Goal: Transaction & Acquisition: Purchase product/service

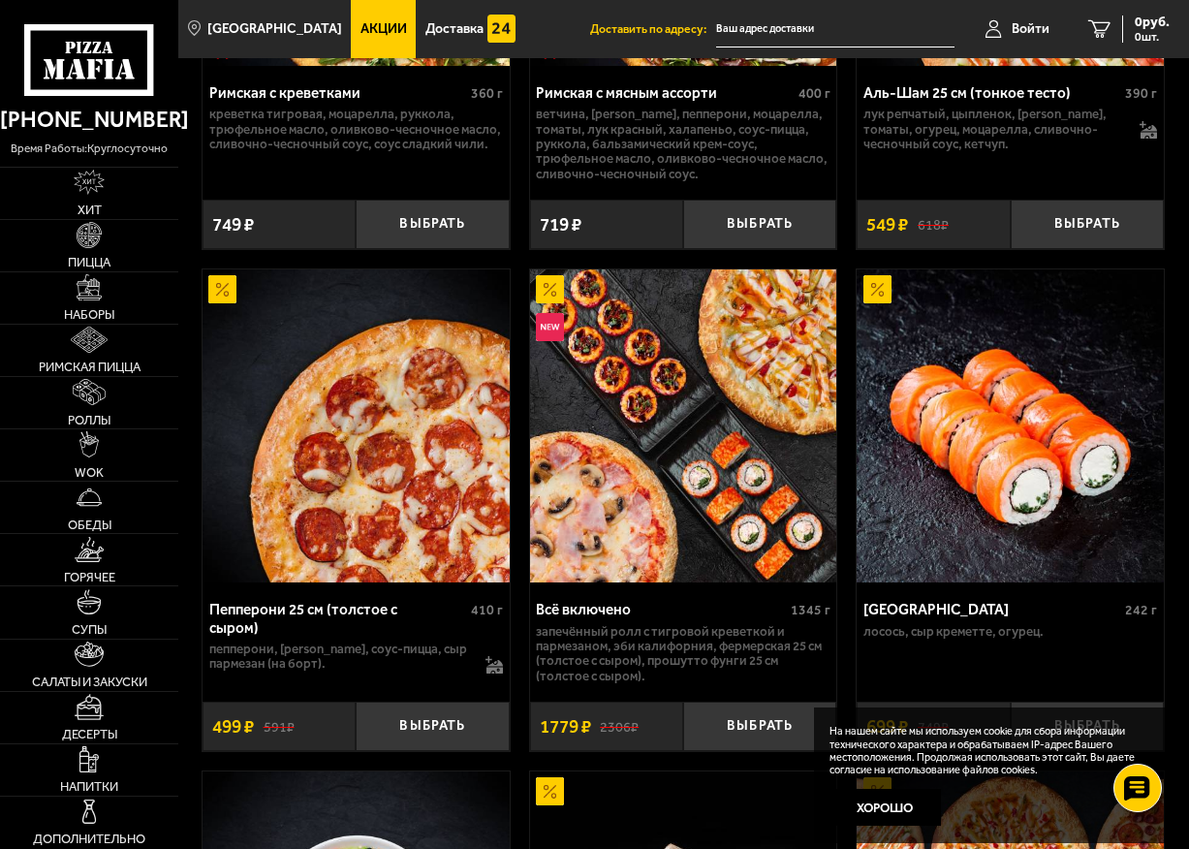
scroll to position [254, 0]
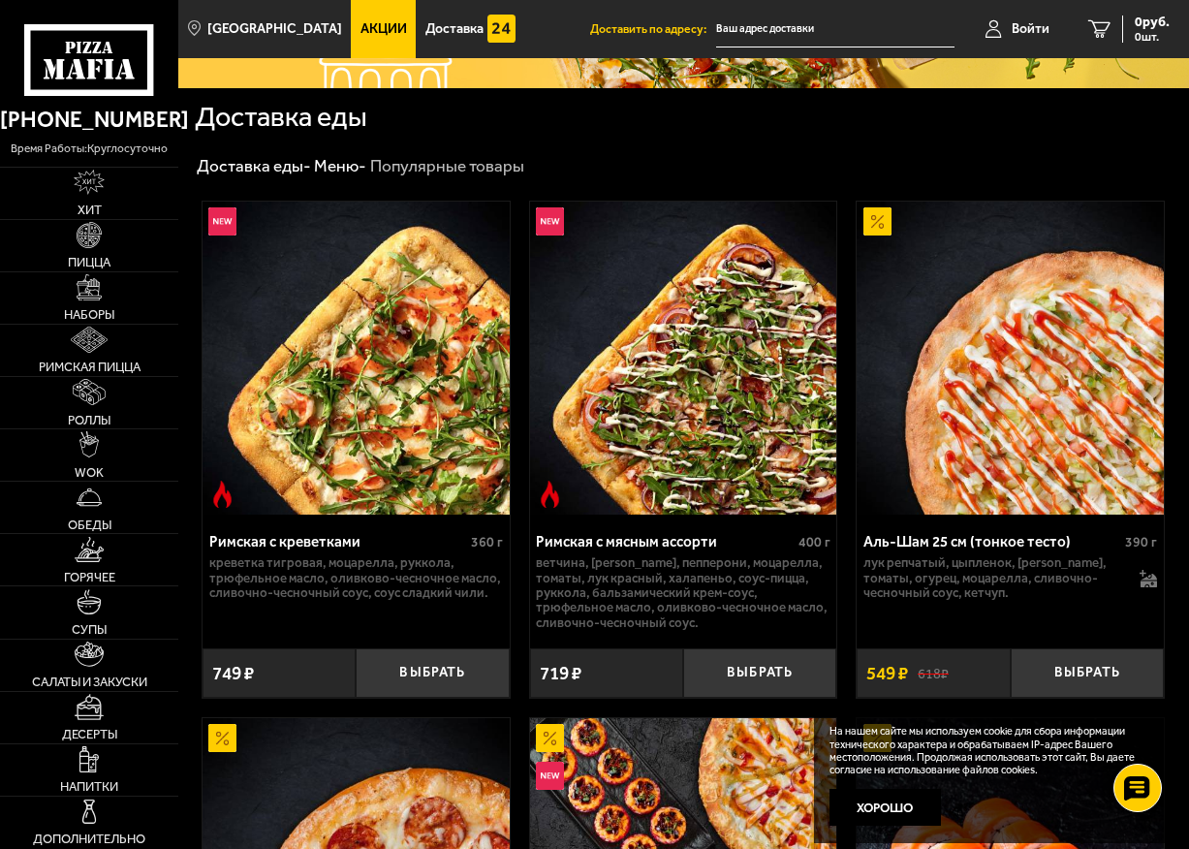
click at [584, 320] on img at bounding box center [683, 358] width 307 height 313
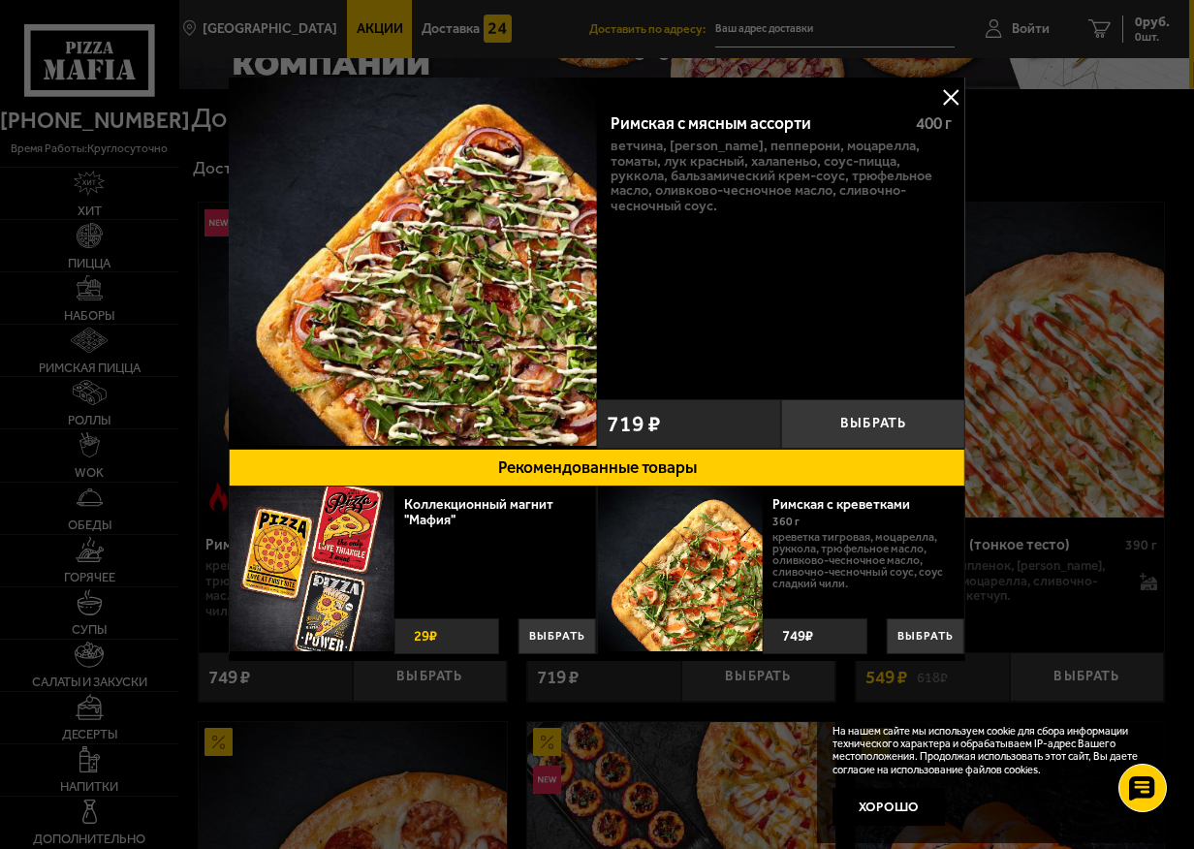
click at [49, 671] on div at bounding box center [597, 424] width 1194 height 849
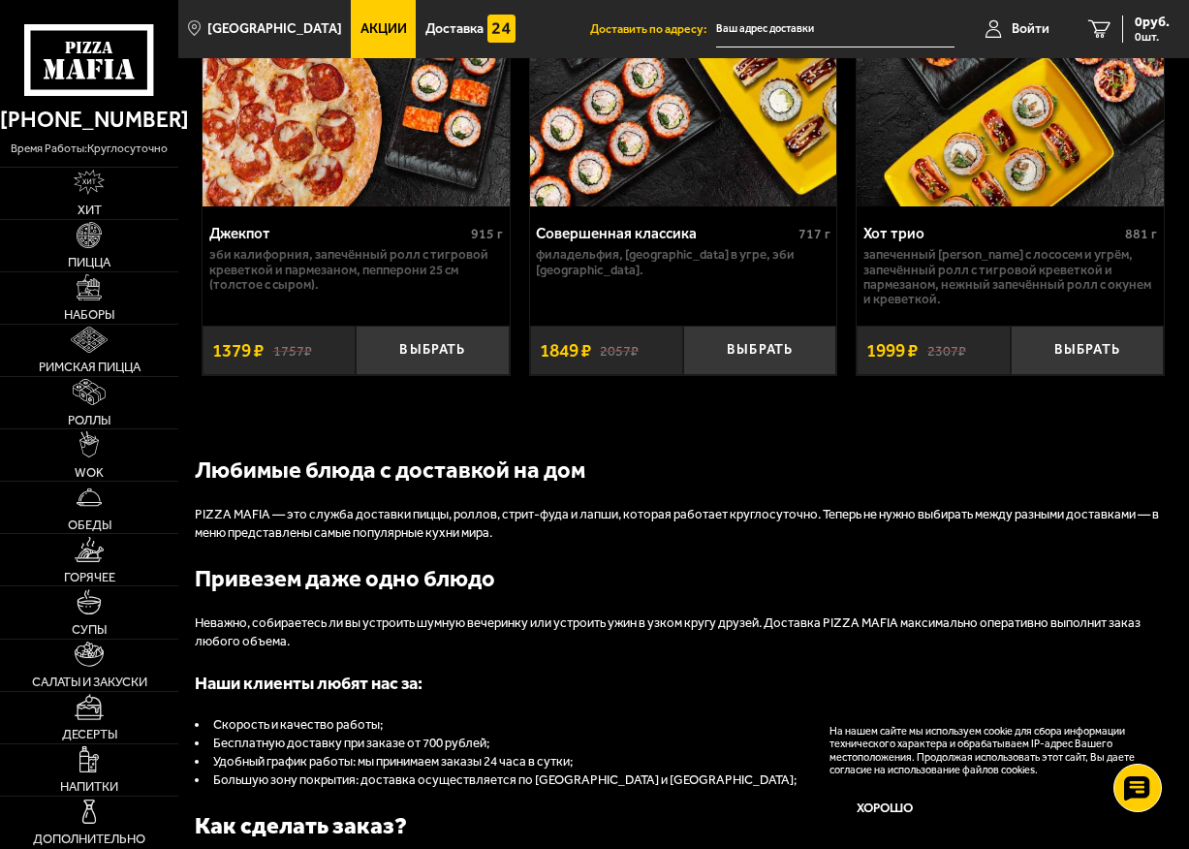
scroll to position [2259, 0]
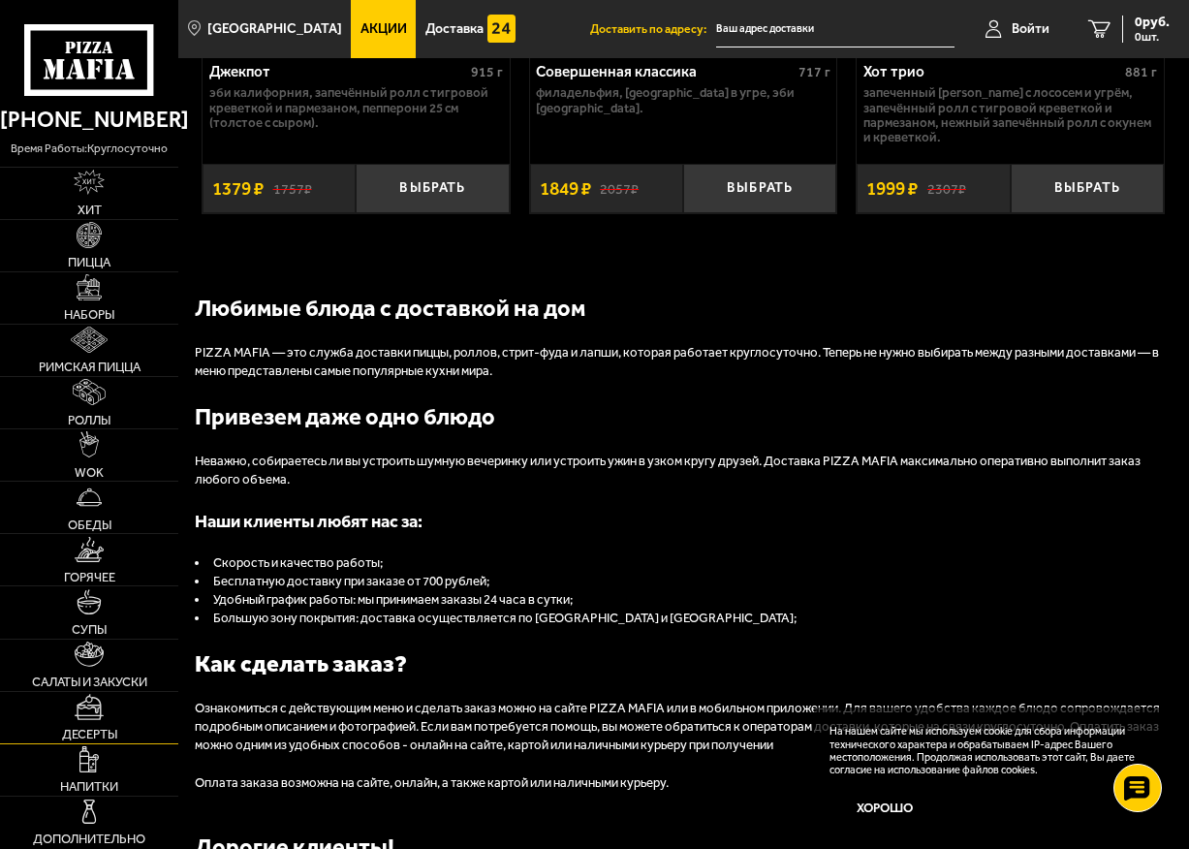
click at [147, 743] on link "Десерты" at bounding box center [89, 717] width 178 height 51
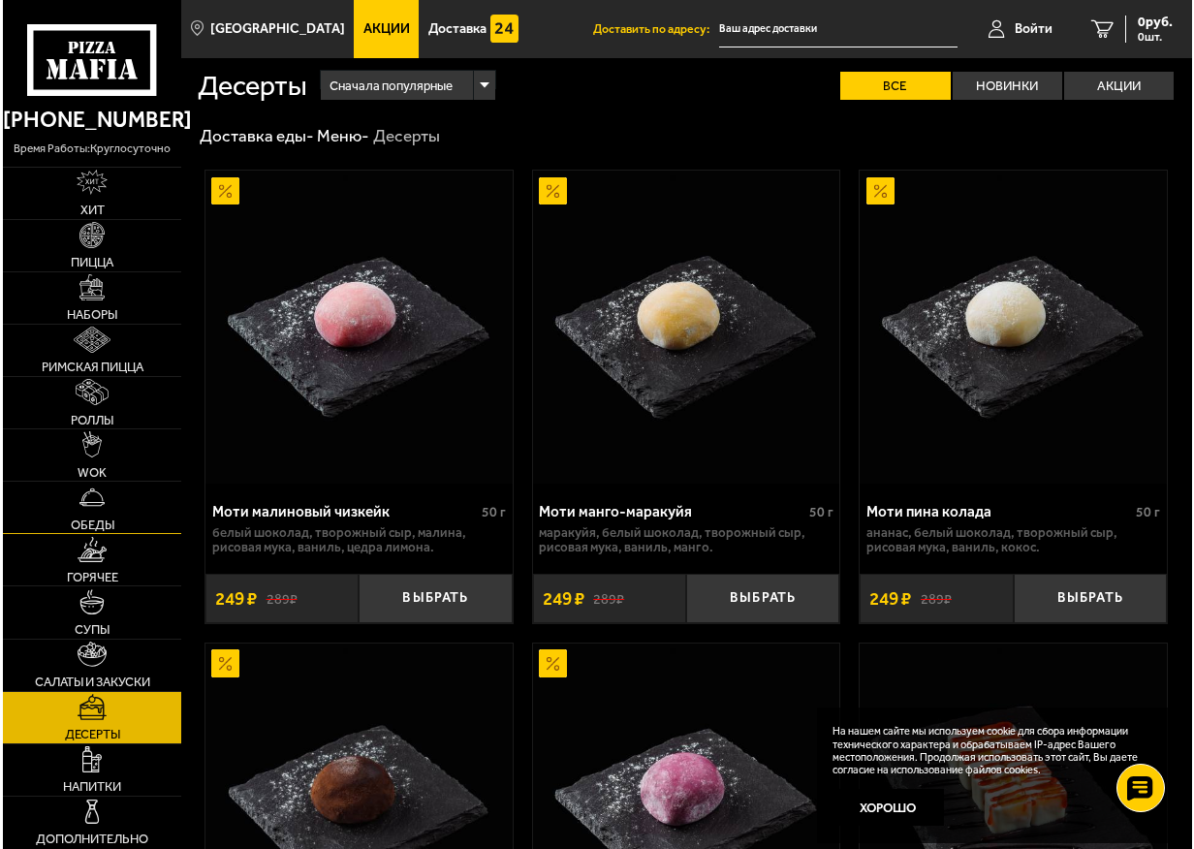
scroll to position [470, 0]
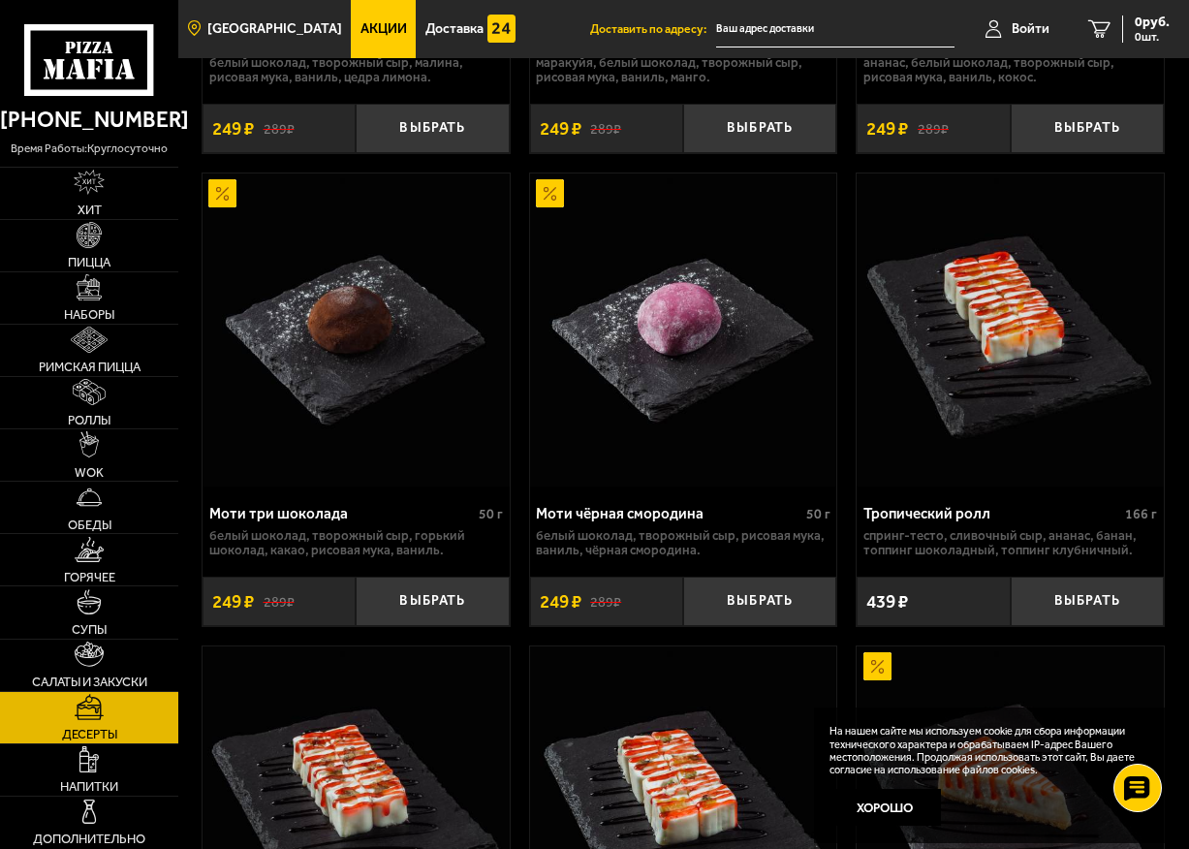
click at [311, 31] on span "[GEOGRAPHIC_DATA]" at bounding box center [274, 29] width 135 height 14
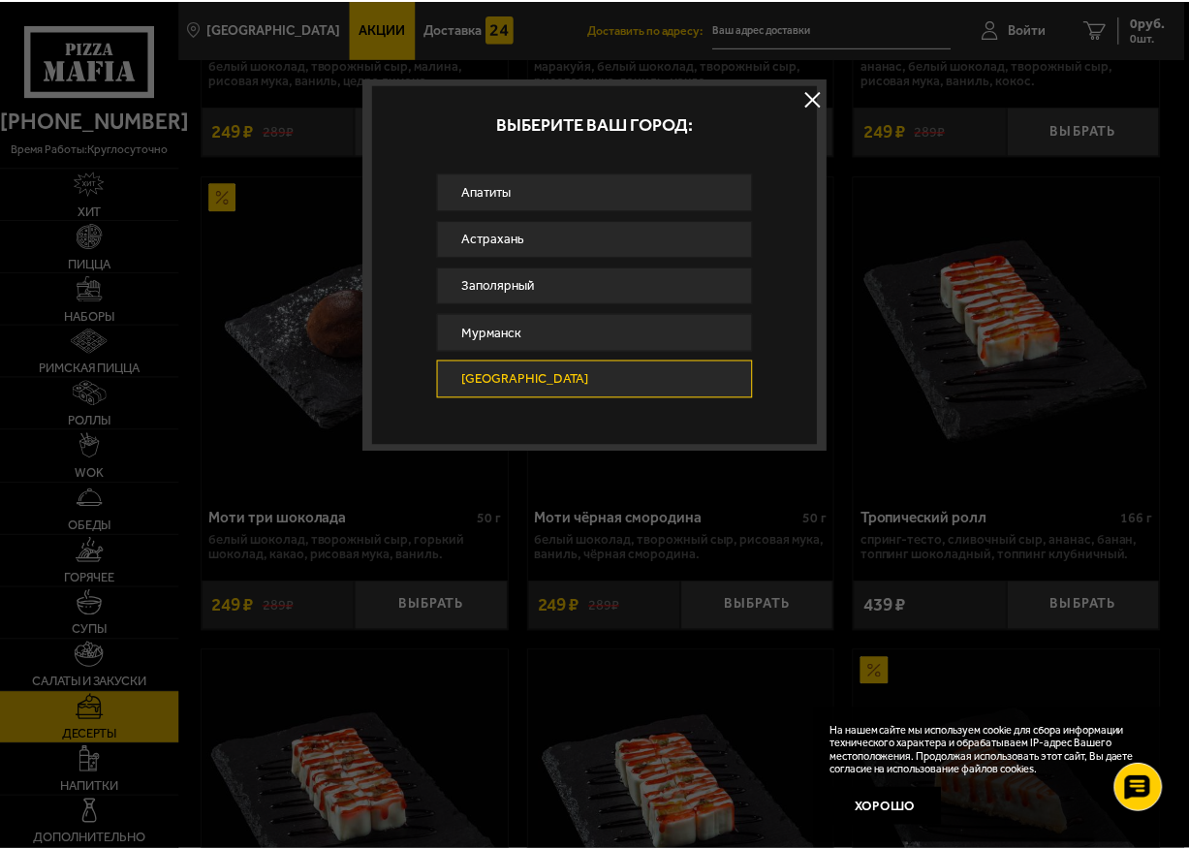
scroll to position [1472, 0]
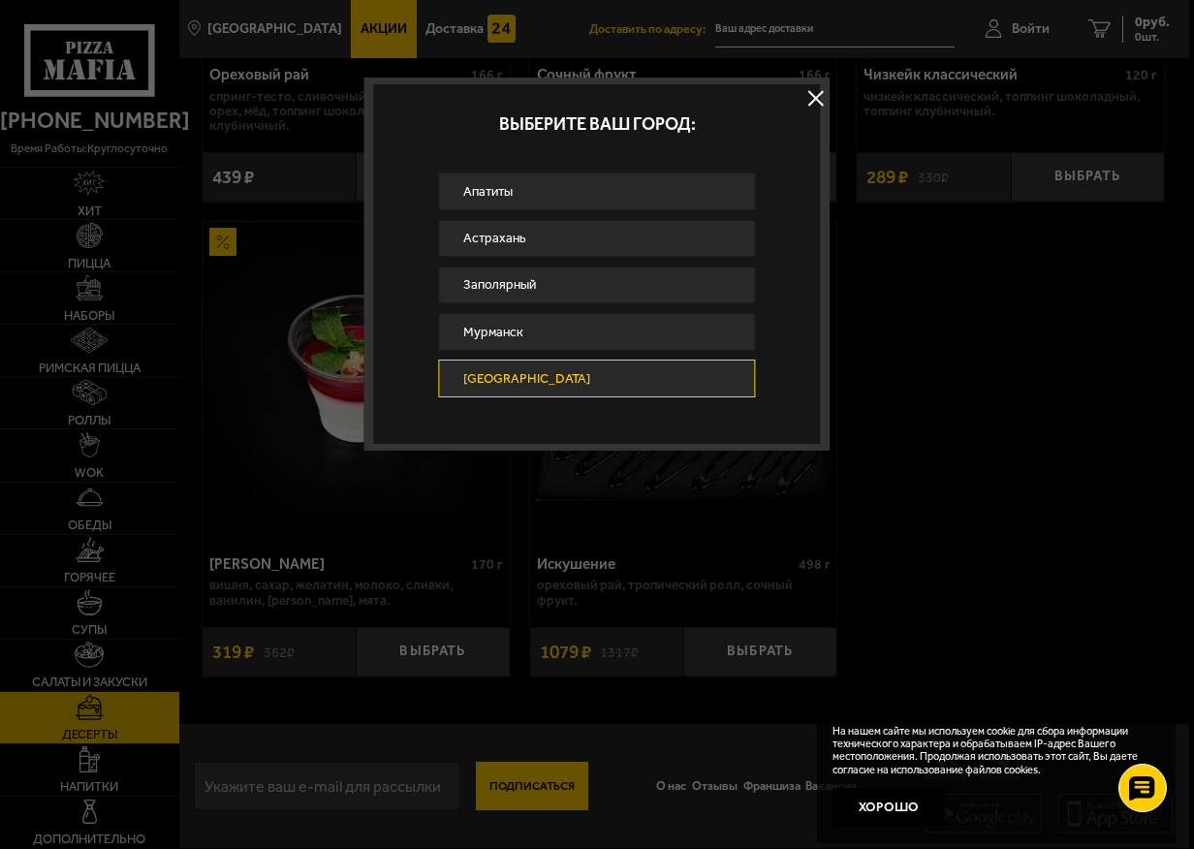
click at [514, 779] on div at bounding box center [597, 424] width 1194 height 849
